Goal: Information Seeking & Learning: Learn about a topic

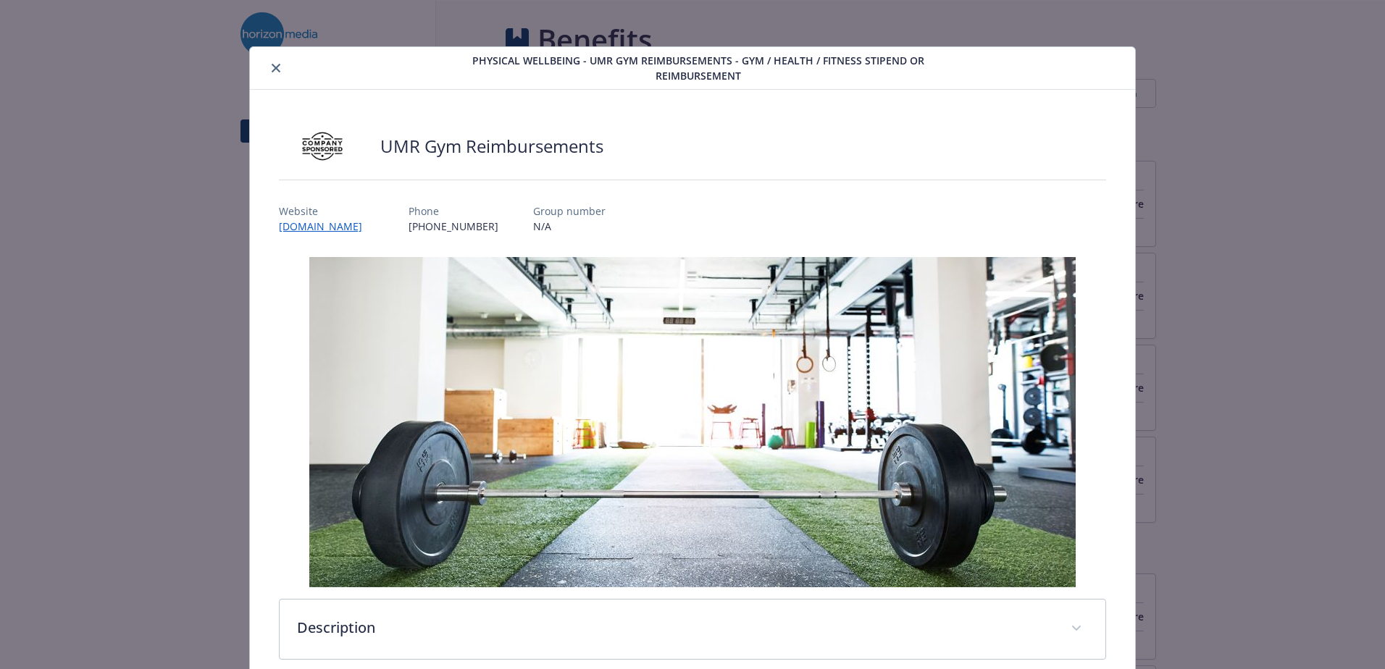
click at [275, 70] on icon "close" at bounding box center [276, 68] width 9 height 9
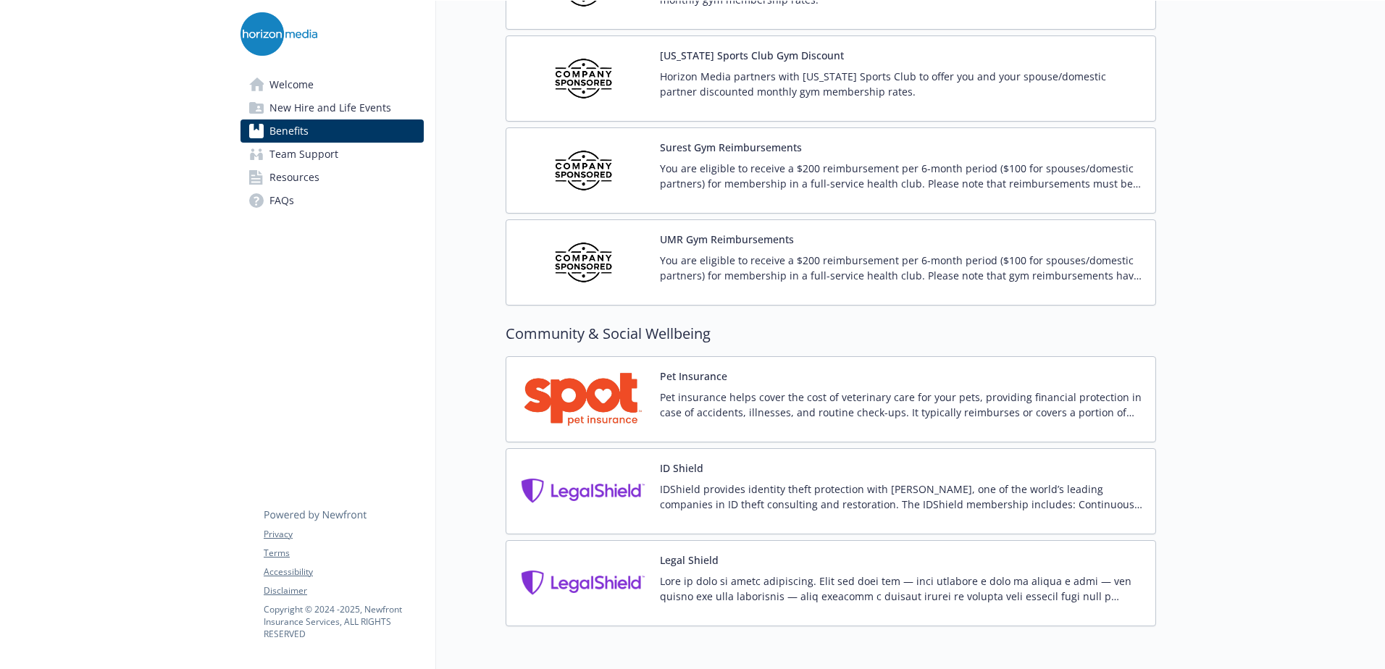
scroll to position [3634, 0]
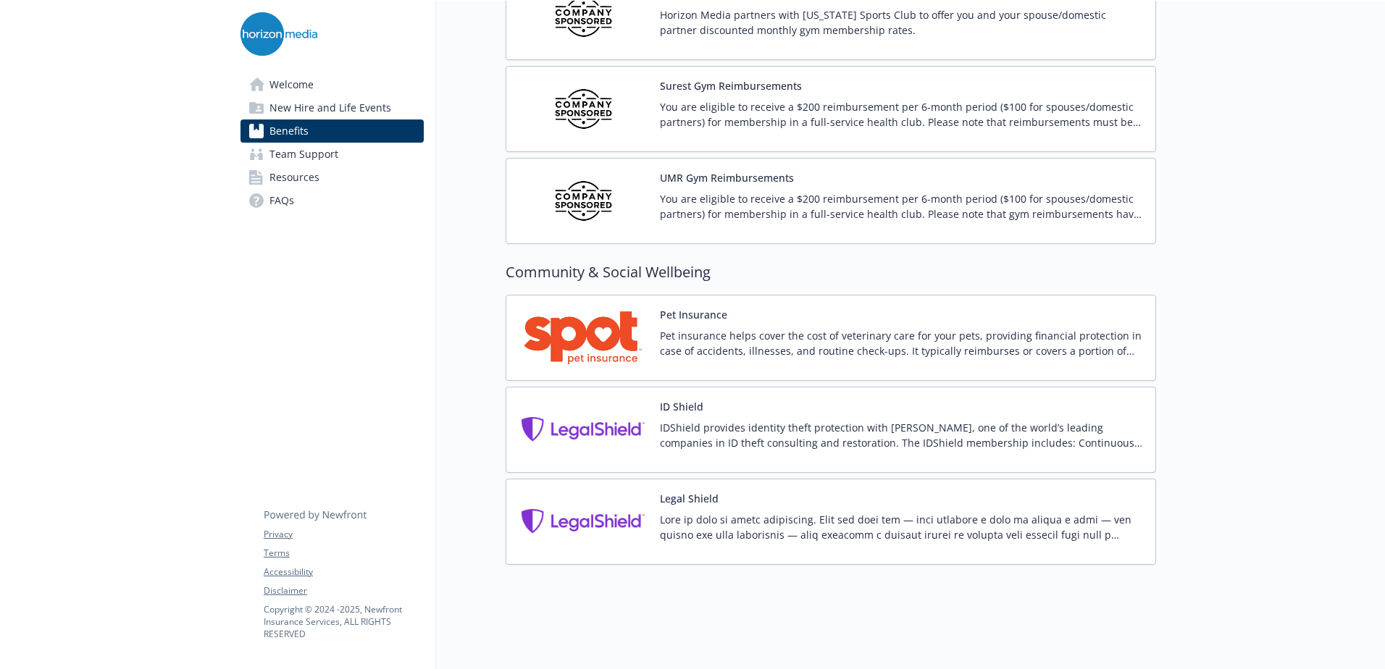
click at [591, 513] on img at bounding box center [583, 522] width 130 height 62
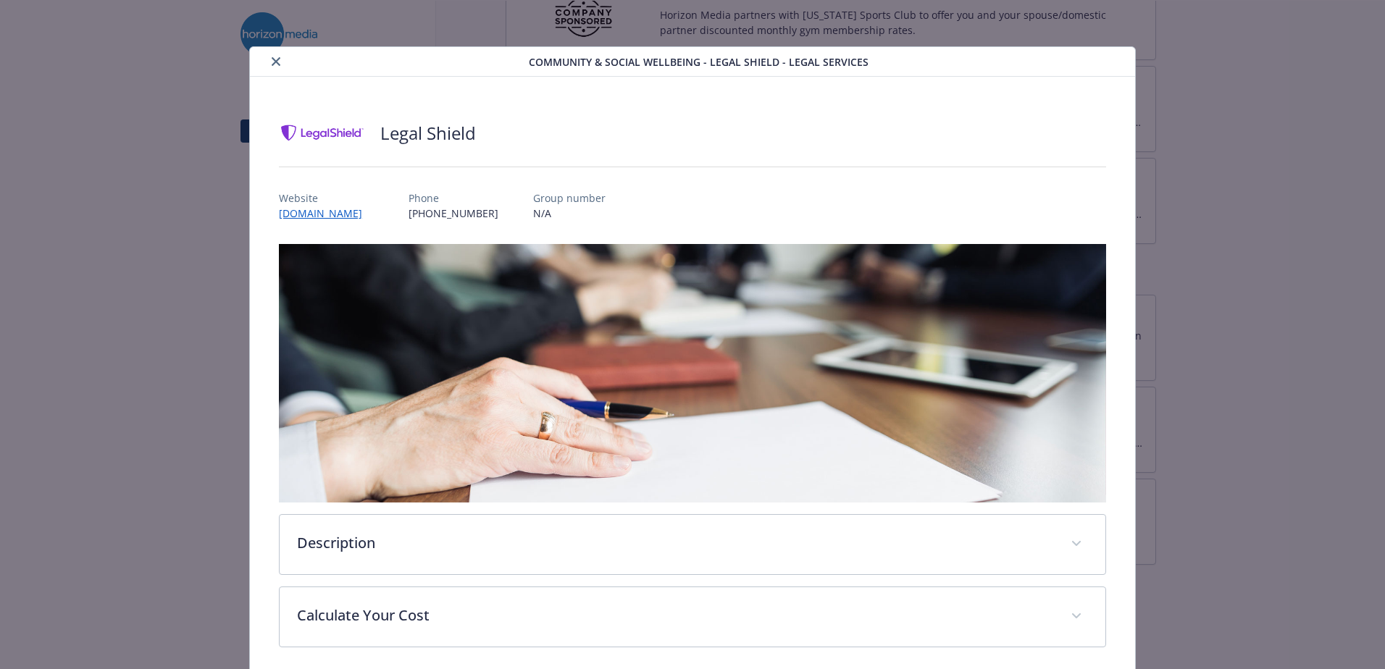
scroll to position [58, 0]
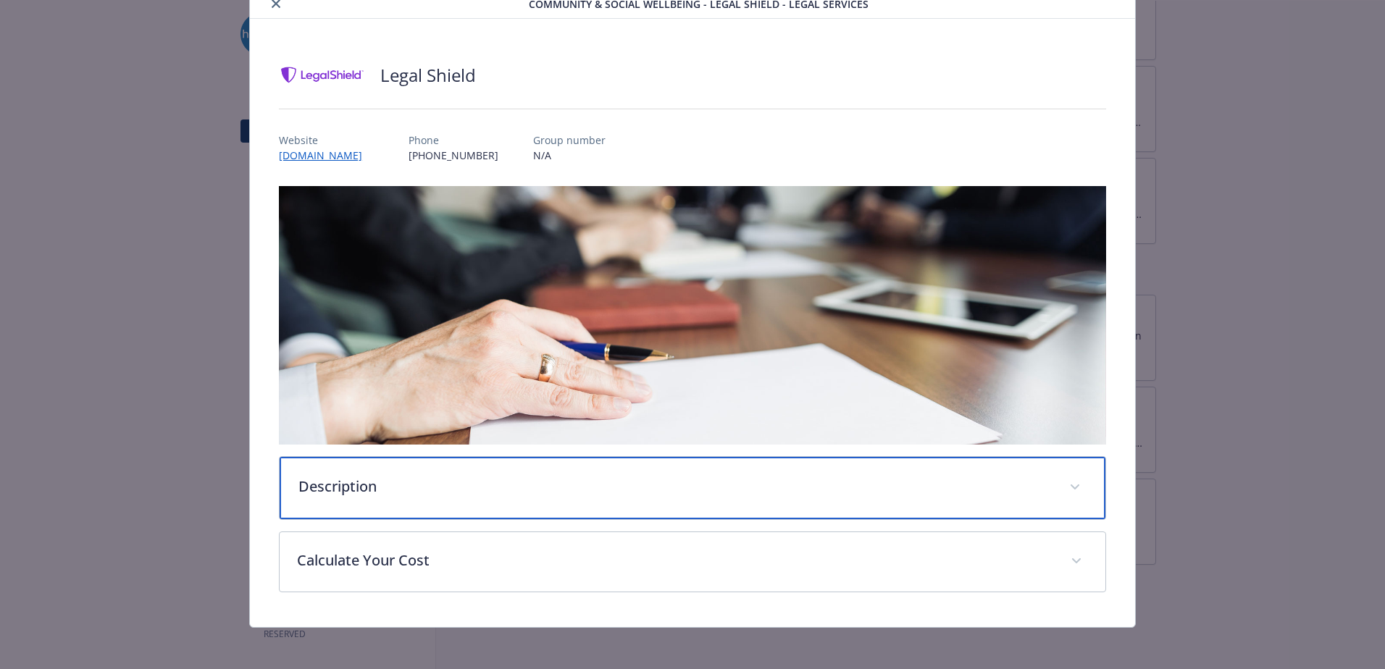
click at [453, 487] on p "Description" at bounding box center [674, 487] width 753 height 22
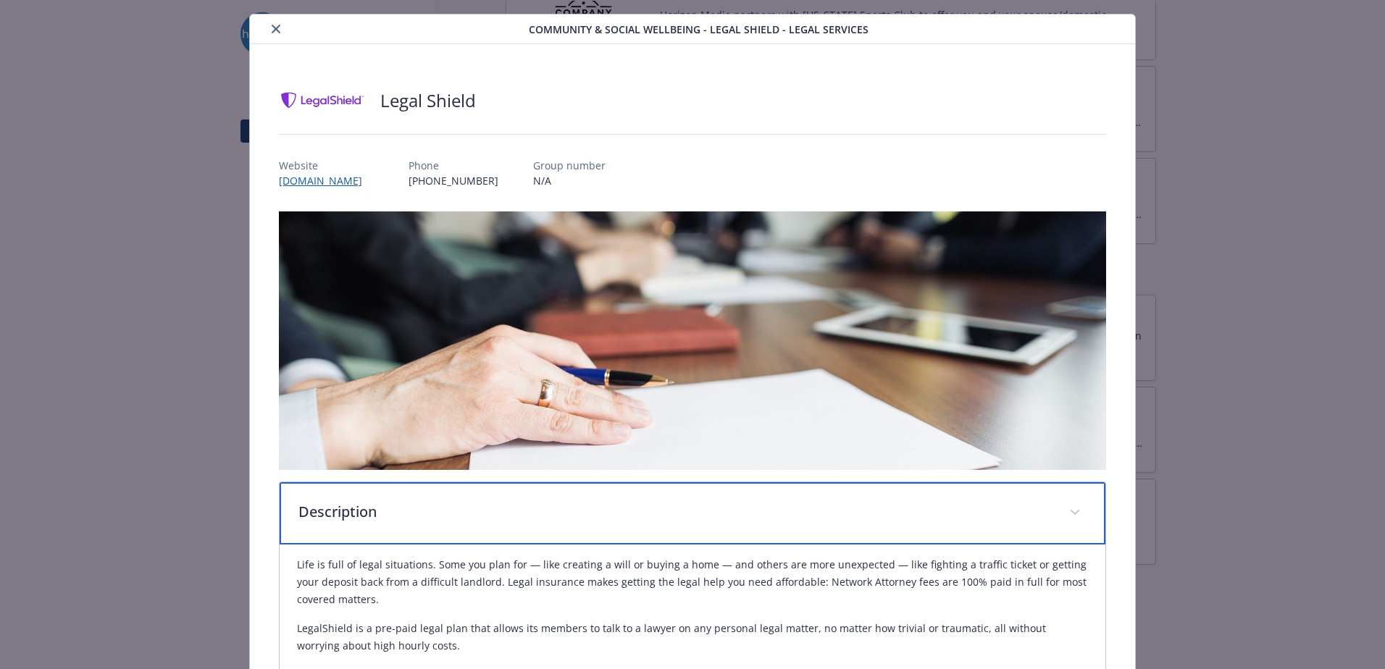
scroll to position [0, 0]
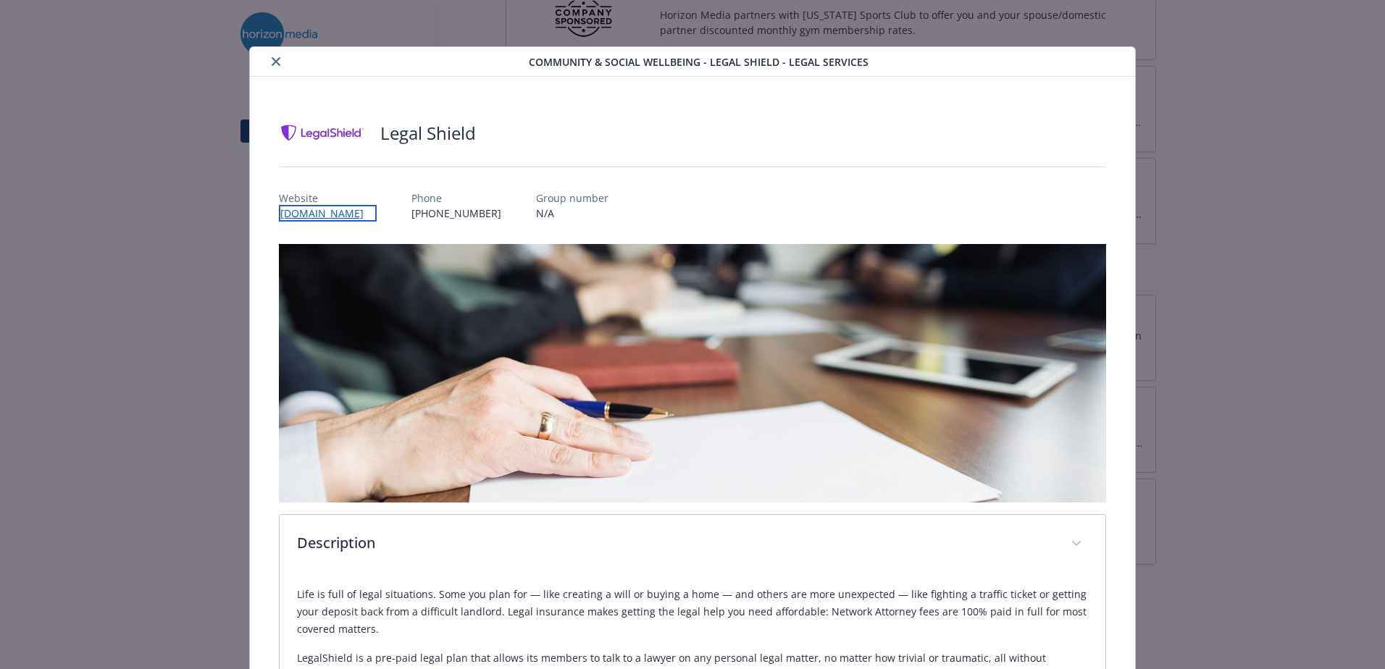
click at [309, 215] on link "[DOMAIN_NAME]" at bounding box center [328, 213] width 98 height 17
click at [384, 92] on div "Legal Shield Website [DOMAIN_NAME] Phone [PHONE_NUMBER] Group number N/A Descri…" at bounding box center [692, 600] width 885 height 1046
